Goal: Task Accomplishment & Management: Use online tool/utility

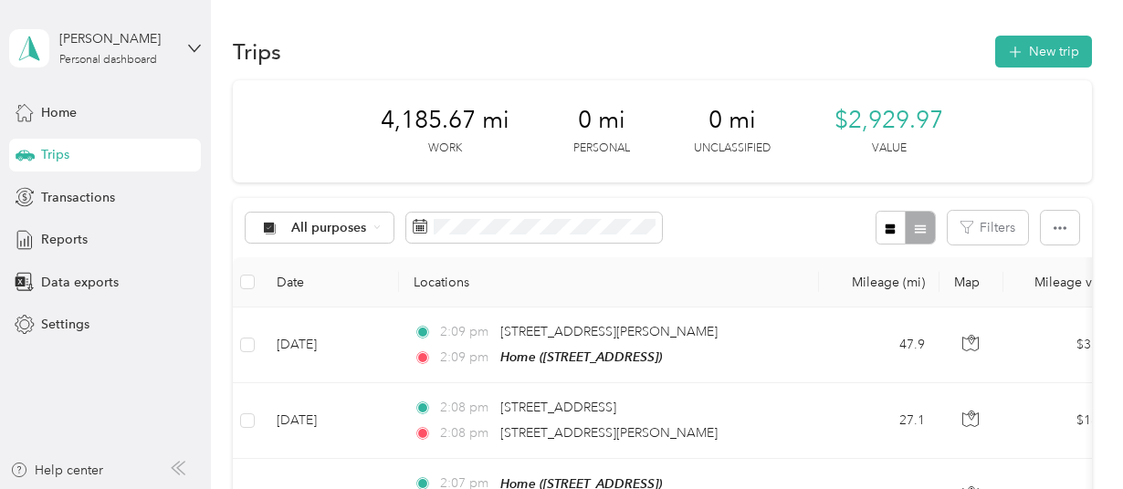
click at [416, 225] on icon at bounding box center [420, 226] width 15 height 15
click at [426, 225] on span at bounding box center [534, 228] width 256 height 31
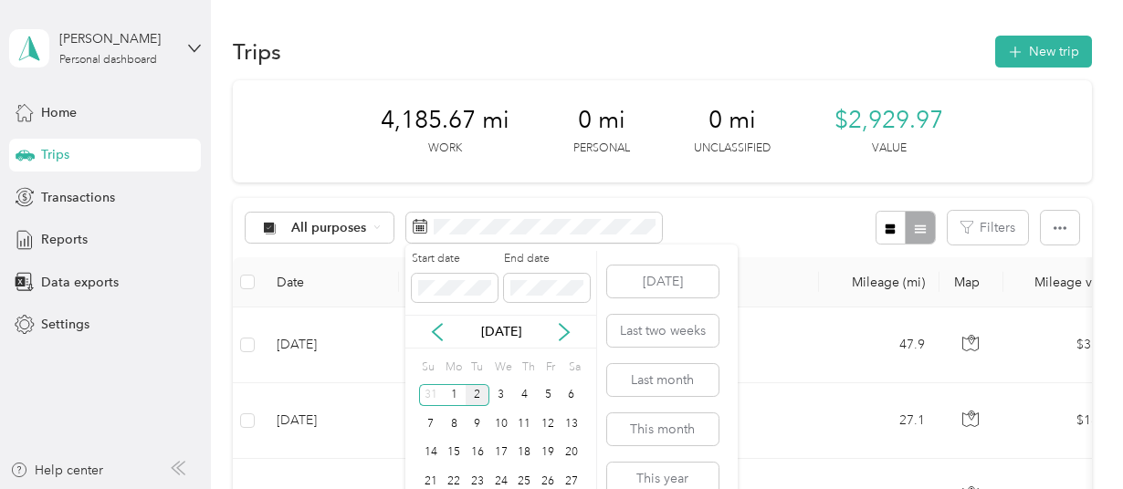
click at [434, 330] on icon at bounding box center [437, 332] width 9 height 16
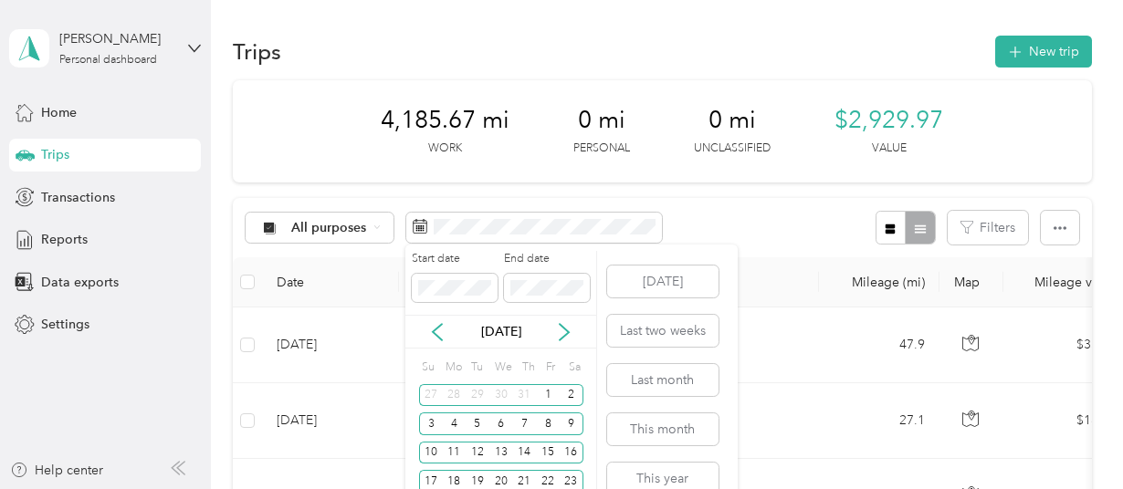
click at [434, 330] on icon at bounding box center [437, 332] width 9 height 16
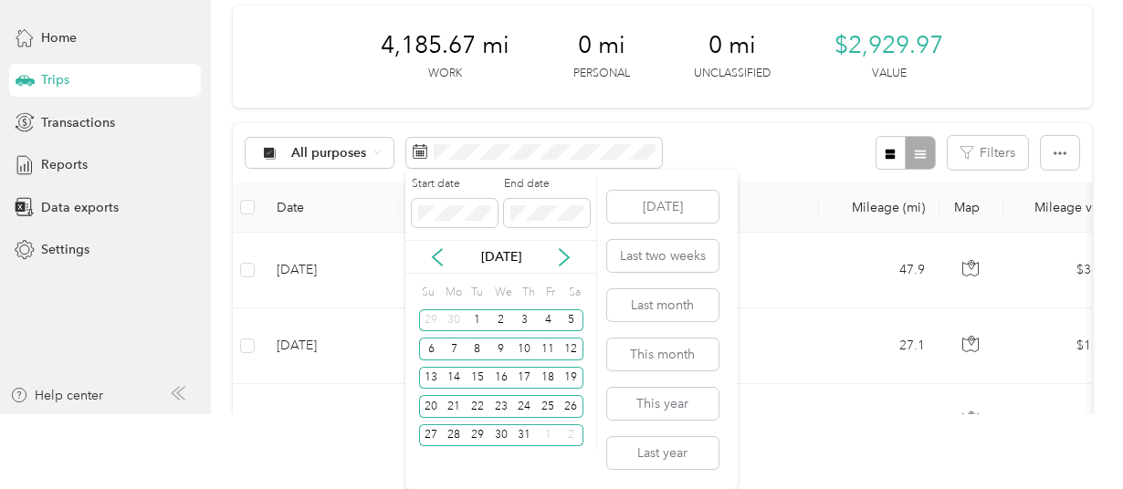
click at [449, 437] on div "28" at bounding box center [454, 435] width 24 height 23
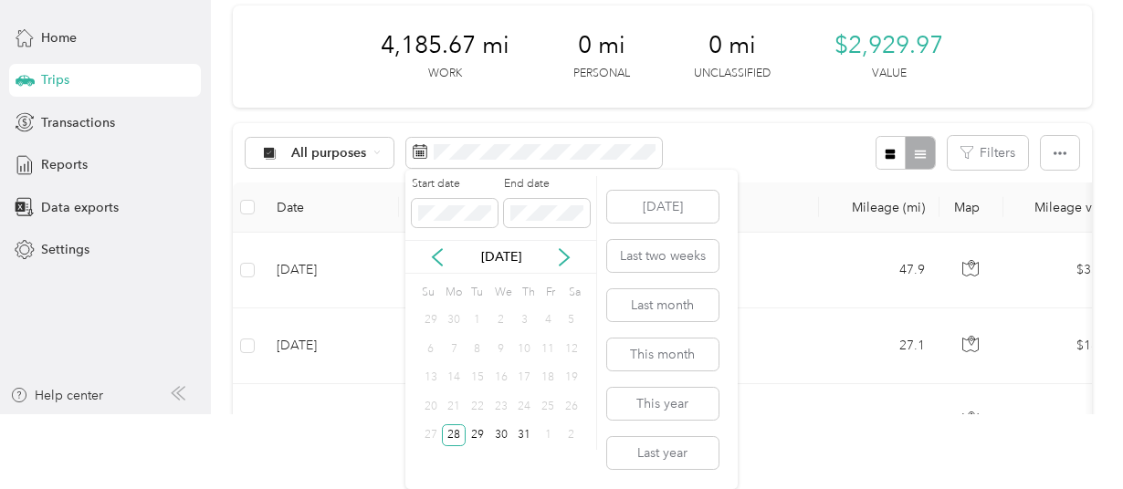
click at [564, 258] on icon at bounding box center [564, 257] width 18 height 18
click at [549, 352] on div "8" at bounding box center [548, 349] width 24 height 23
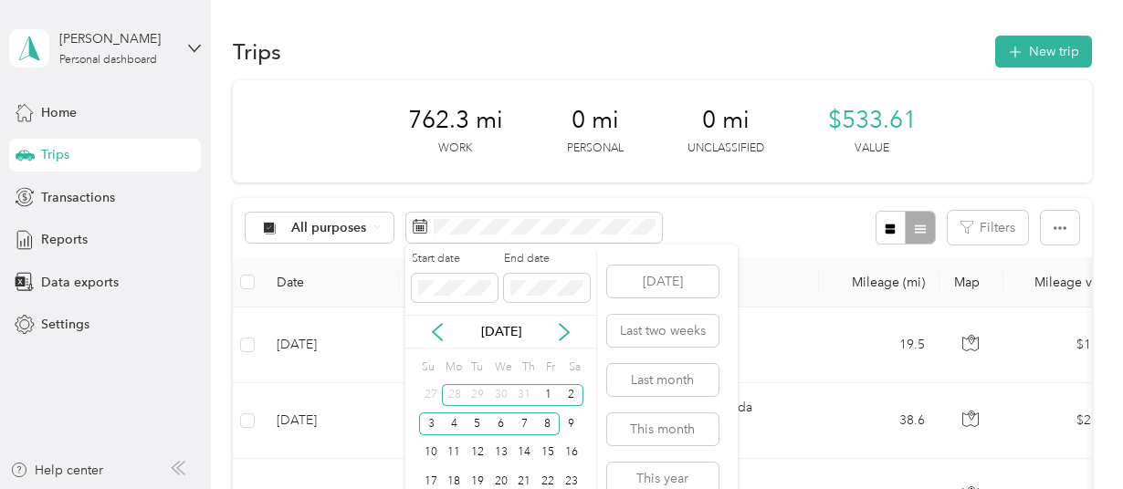
click at [549, 392] on div "1" at bounding box center [548, 395] width 24 height 23
click at [434, 326] on icon at bounding box center [437, 332] width 18 height 18
click at [435, 330] on icon at bounding box center [437, 332] width 18 height 18
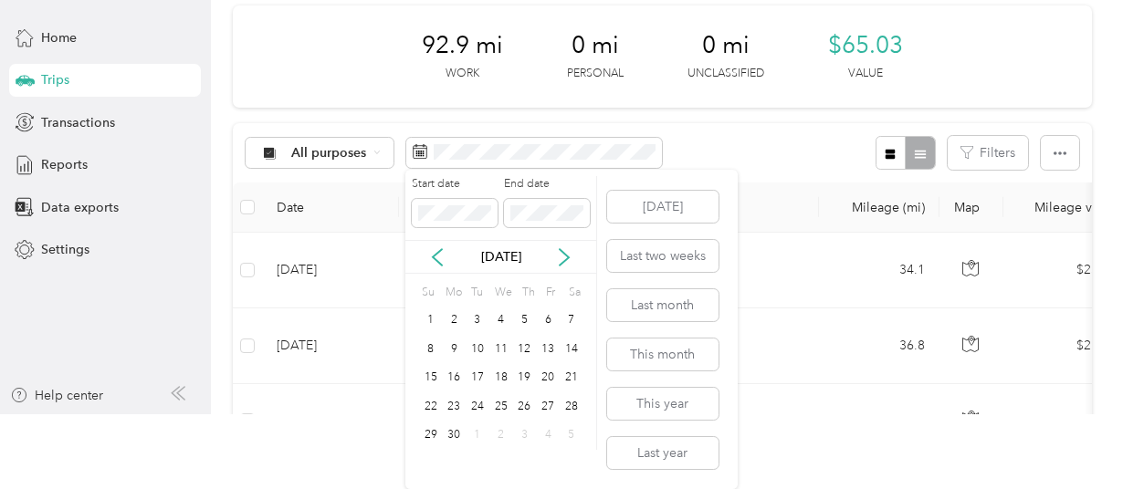
click at [572, 405] on div "28" at bounding box center [572, 406] width 24 height 23
click at [563, 256] on icon at bounding box center [564, 257] width 18 height 18
click at [549, 315] on div "4" at bounding box center [548, 320] width 24 height 23
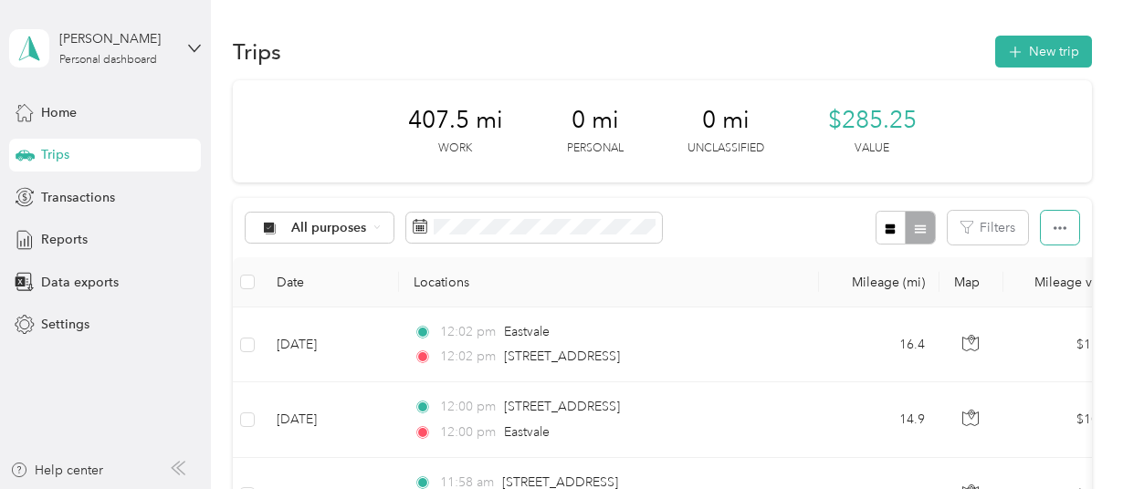
click at [1046, 233] on button "button" at bounding box center [1060, 228] width 38 height 34
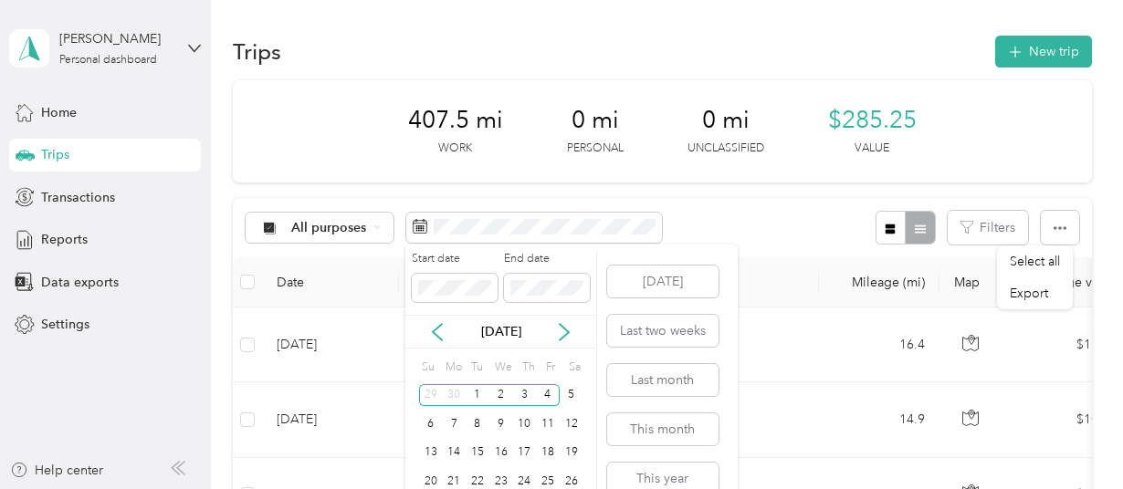
click at [547, 415] on div "11" at bounding box center [548, 424] width 24 height 23
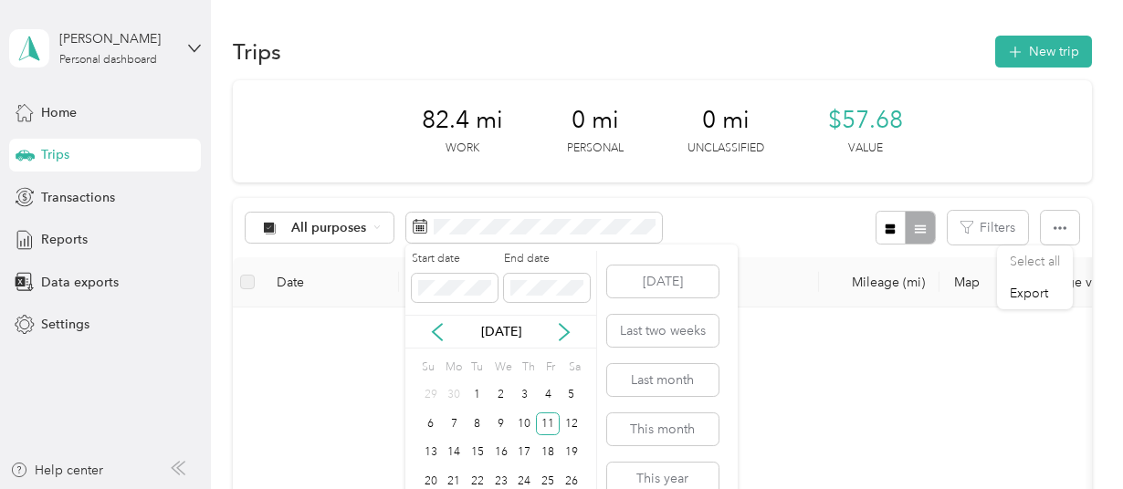
click at [434, 330] on icon at bounding box center [437, 332] width 9 height 16
click at [433, 330] on icon at bounding box center [437, 332] width 18 height 18
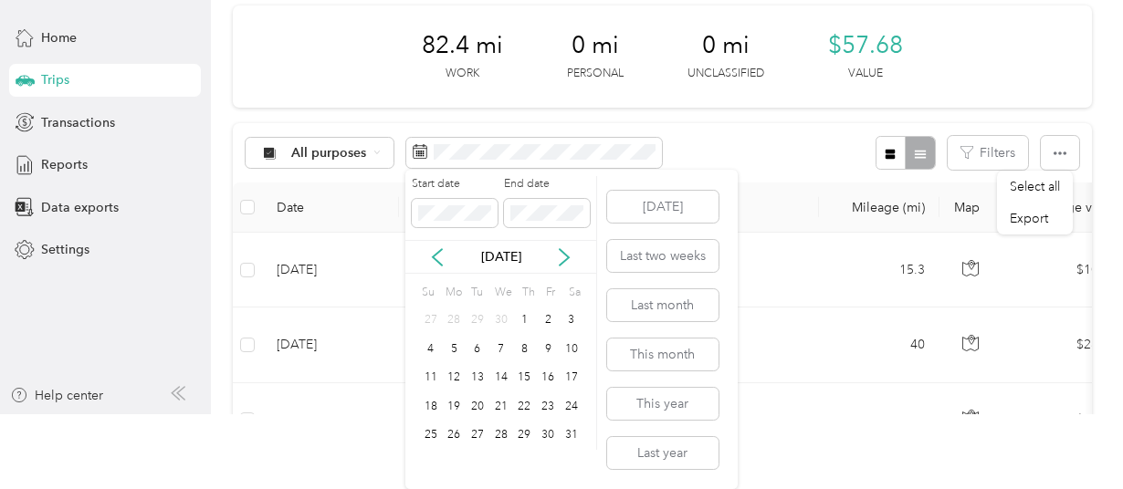
scroll to position [75, 0]
click at [499, 437] on div "28" at bounding box center [501, 435] width 24 height 23
click at [564, 253] on icon at bounding box center [564, 257] width 9 height 16
click at [549, 348] on div "13" at bounding box center [548, 349] width 24 height 23
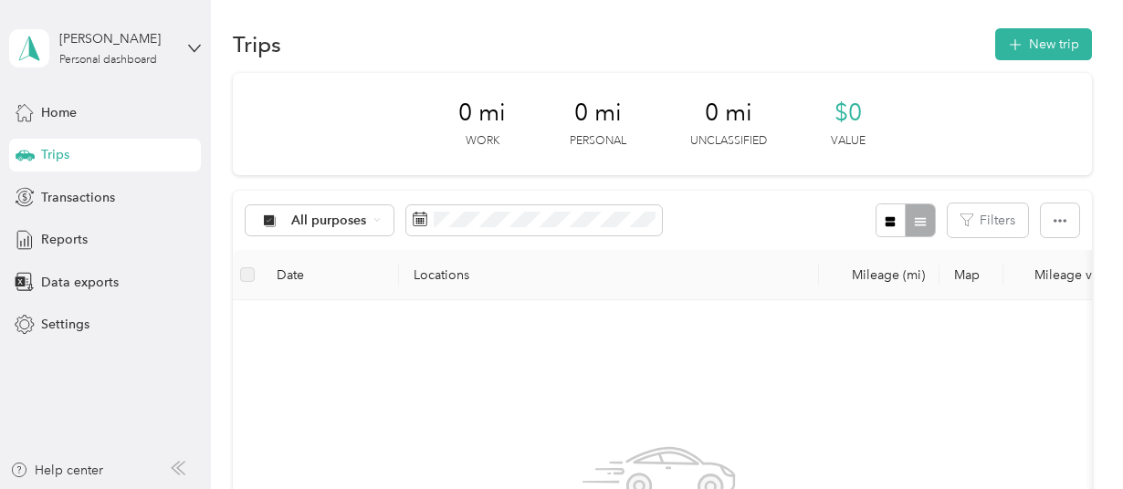
scroll to position [5, 0]
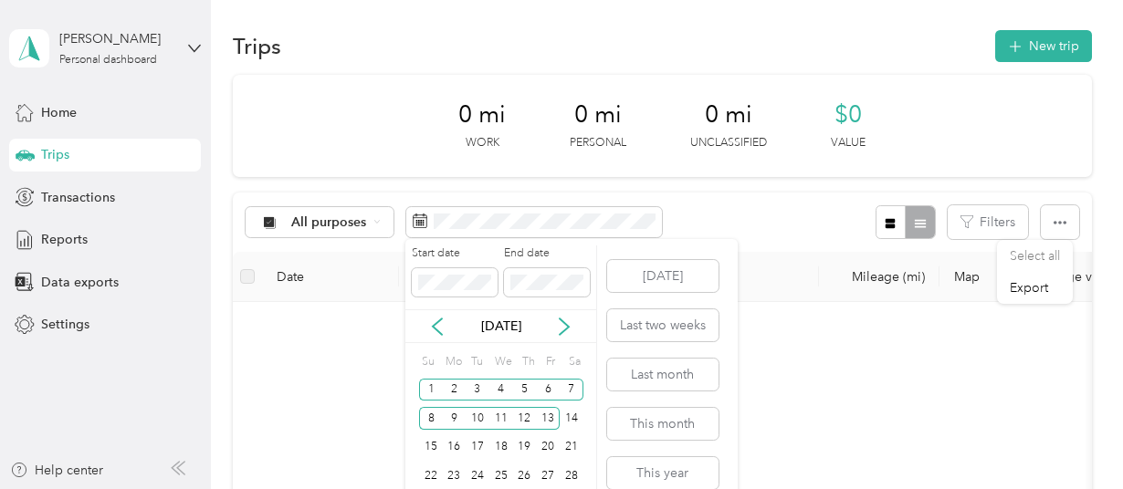
click at [564, 322] on icon at bounding box center [564, 327] width 9 height 16
click at [436, 326] on icon at bounding box center [437, 327] width 18 height 18
click at [573, 470] on div "28" at bounding box center [572, 476] width 24 height 23
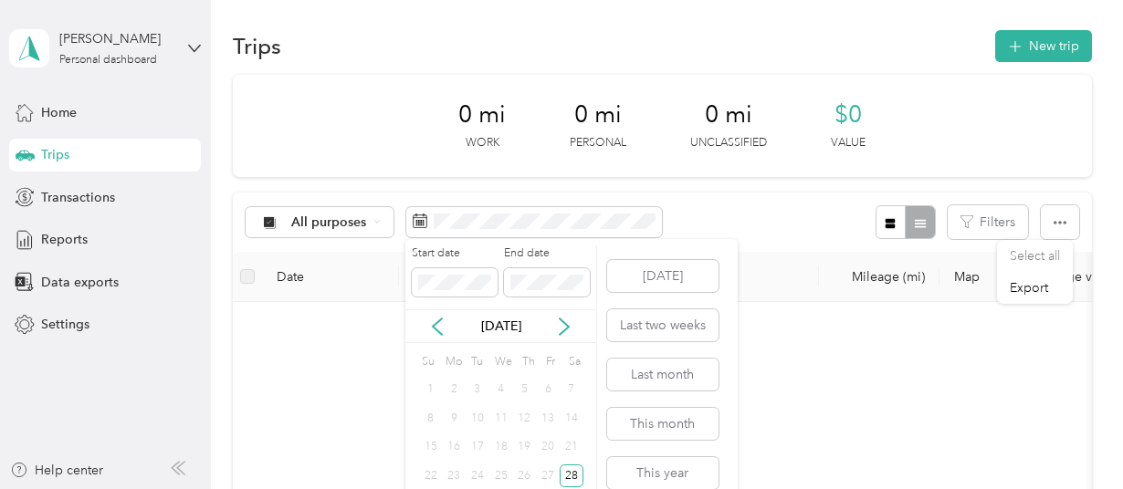
click at [565, 322] on icon at bounding box center [564, 327] width 9 height 16
click at [549, 418] on div "11" at bounding box center [548, 418] width 24 height 23
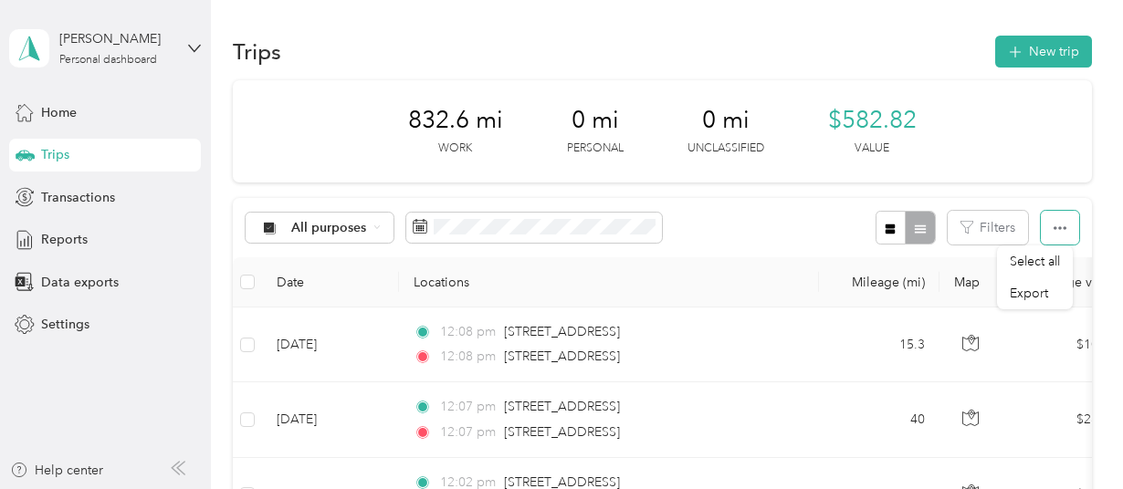
click at [1053, 227] on icon "button" at bounding box center [1059, 228] width 13 height 4
click at [916, 229] on div at bounding box center [904, 228] width 59 height 34
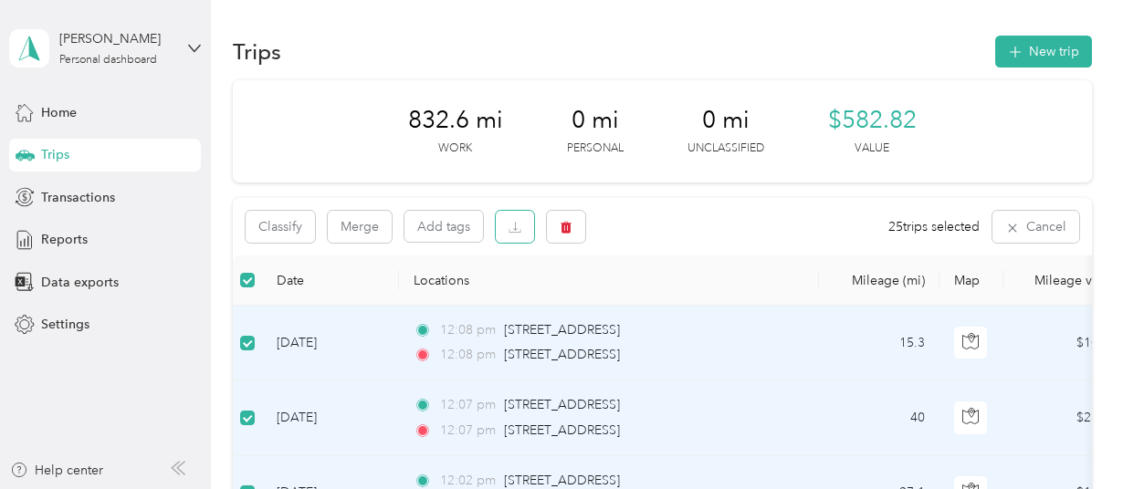
click at [513, 224] on icon "button" at bounding box center [514, 227] width 13 height 13
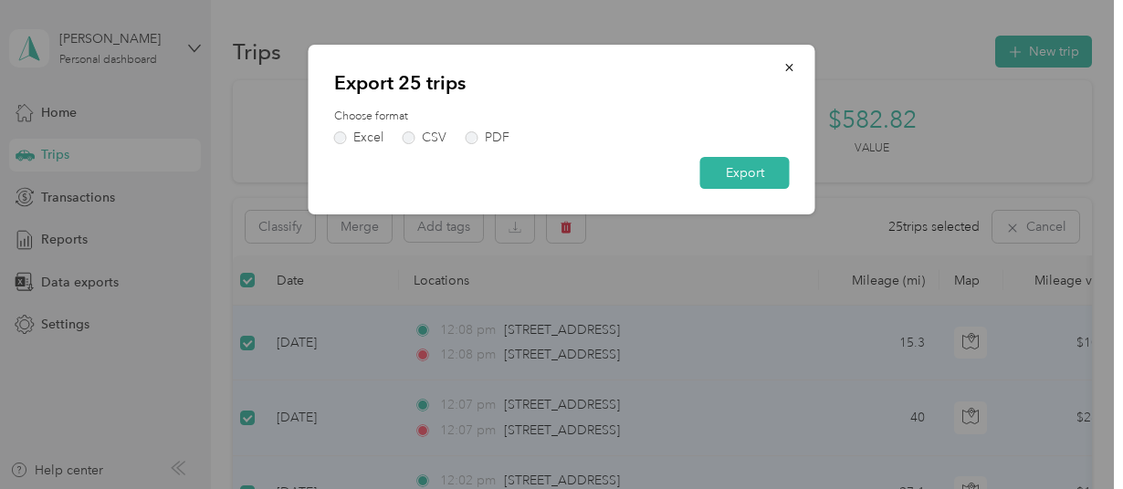
click at [467, 137] on label "PDF" at bounding box center [488, 137] width 44 height 13
drag, startPoint x: 717, startPoint y: 176, endPoint x: 657, endPoint y: 163, distance: 60.7
click at [657, 163] on div "Export" at bounding box center [561, 173] width 455 height 32
click at [739, 172] on button "Export" at bounding box center [744, 173] width 89 height 32
